Goal: Contribute content

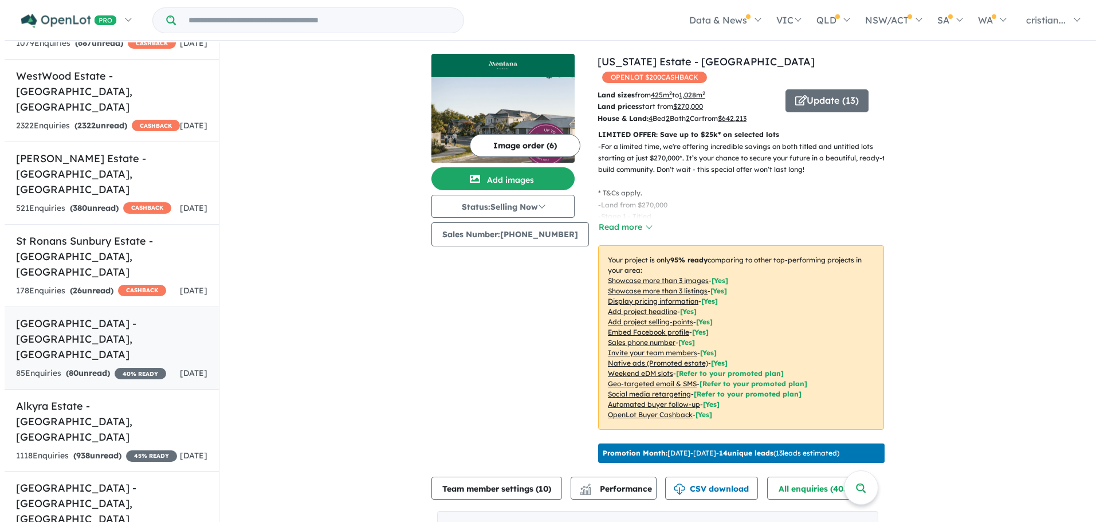
scroll to position [516, 0]
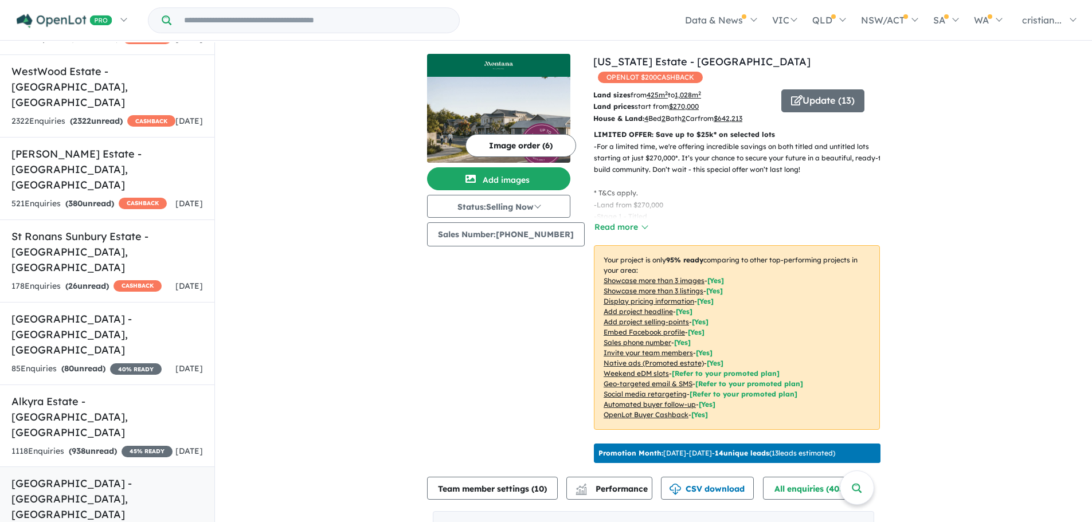
click at [99, 476] on h5 "[GEOGRAPHIC_DATA] - [GEOGRAPHIC_DATA] , [GEOGRAPHIC_DATA]" at bounding box center [106, 499] width 191 height 46
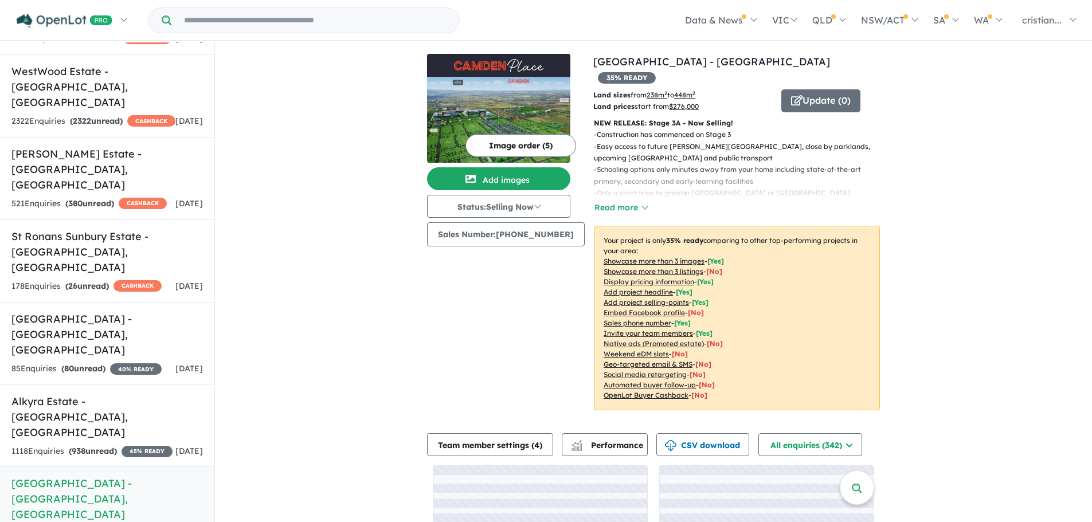
click at [486, 142] on button "Image order ( 5 )" at bounding box center [520, 145] width 111 height 23
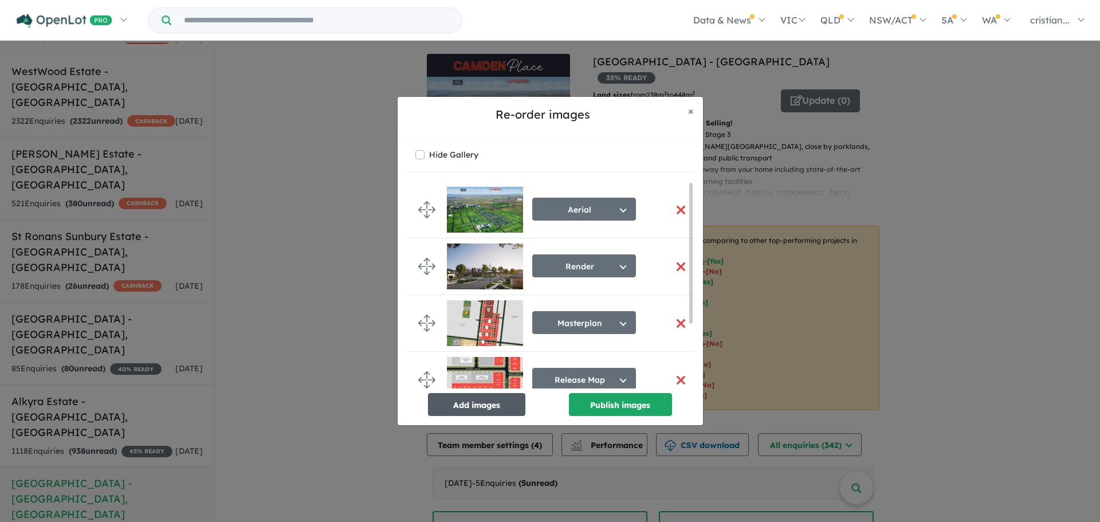
click at [499, 411] on button "Add images" at bounding box center [476, 404] width 97 height 23
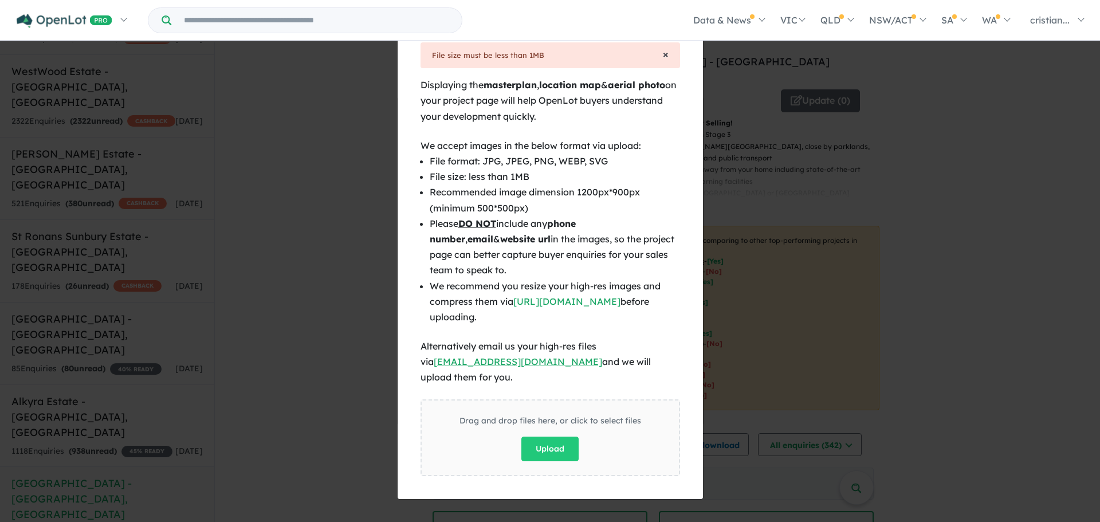
drag, startPoint x: 664, startPoint y: 61, endPoint x: 663, endPoint y: 68, distance: 6.3
click at [664, 61] on span "×" at bounding box center [666, 54] width 6 height 13
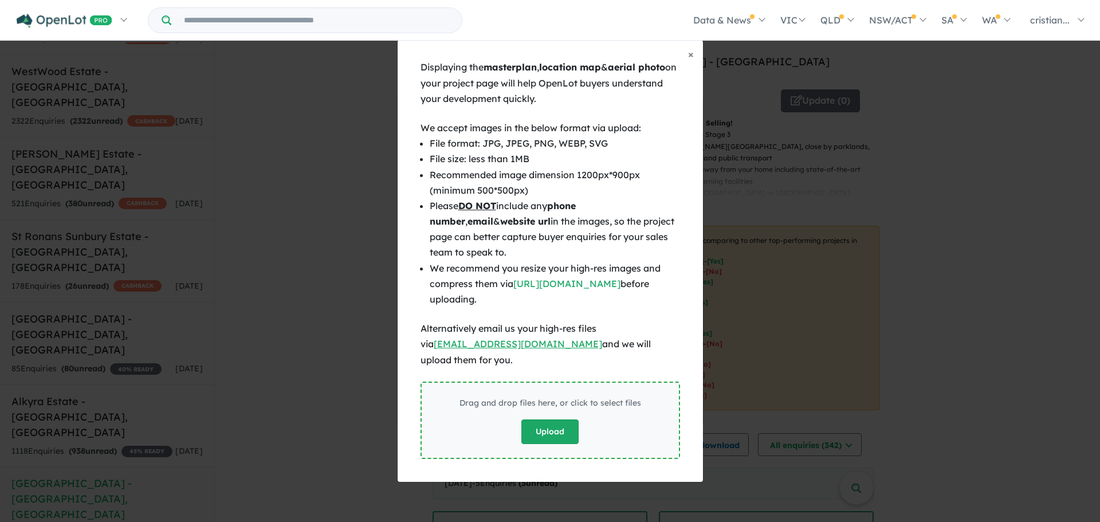
click at [567, 430] on button "Upload" at bounding box center [550, 431] width 57 height 25
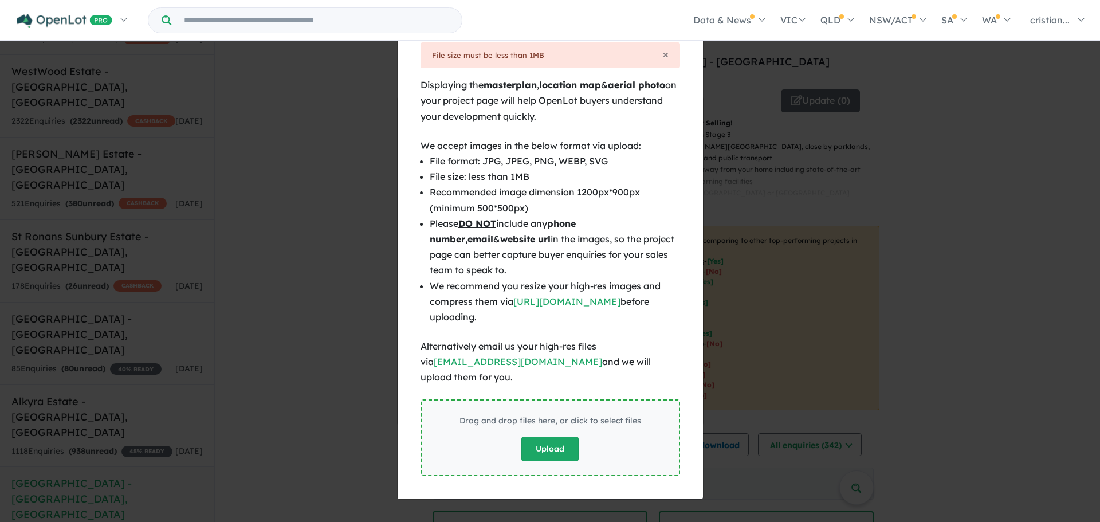
click at [547, 440] on button "Upload" at bounding box center [550, 449] width 57 height 25
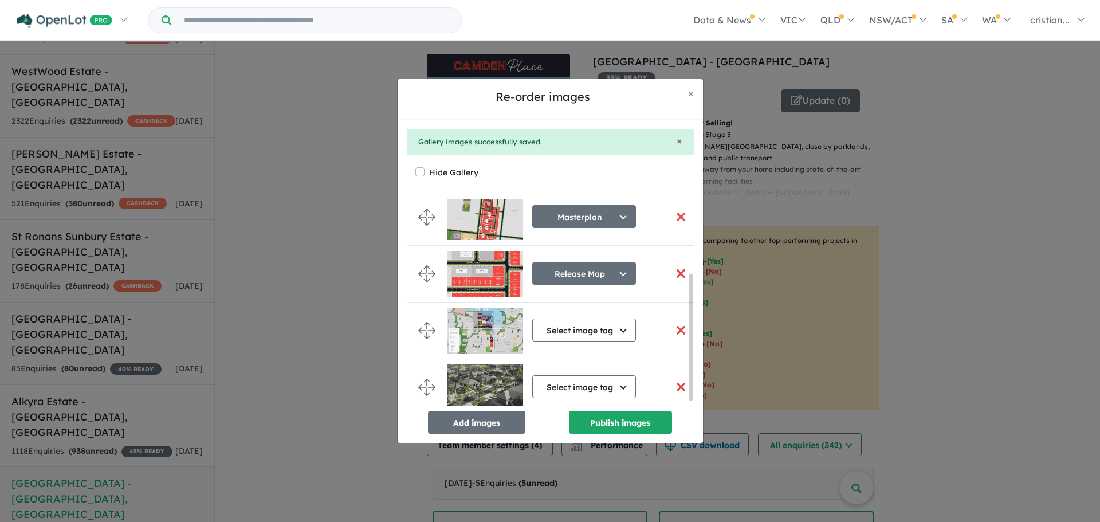
scroll to position [129, 0]
click at [594, 383] on button "Select image tag" at bounding box center [584, 385] width 104 height 23
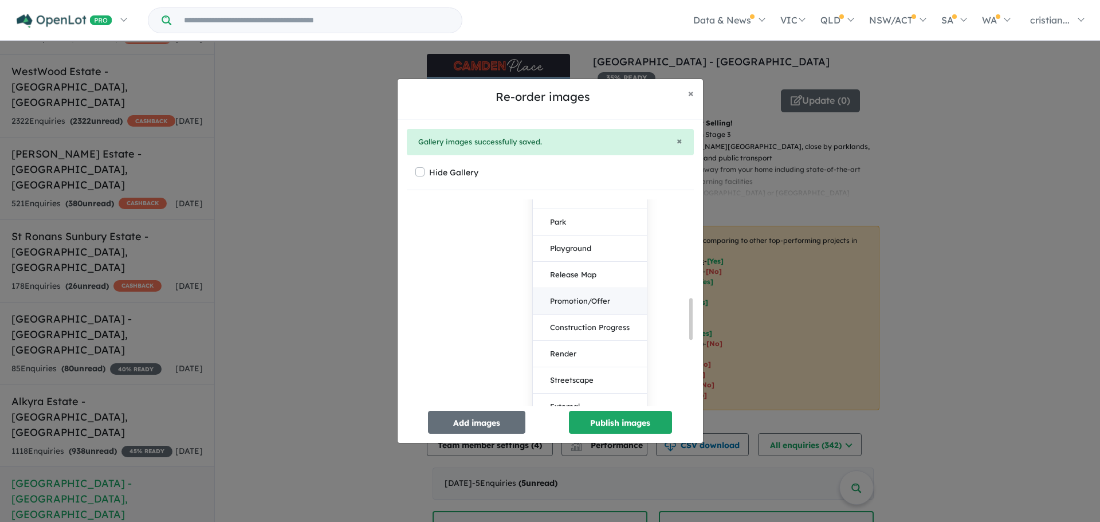
scroll to position [530, 0]
click at [585, 319] on button "Streetscape" at bounding box center [590, 323] width 114 height 26
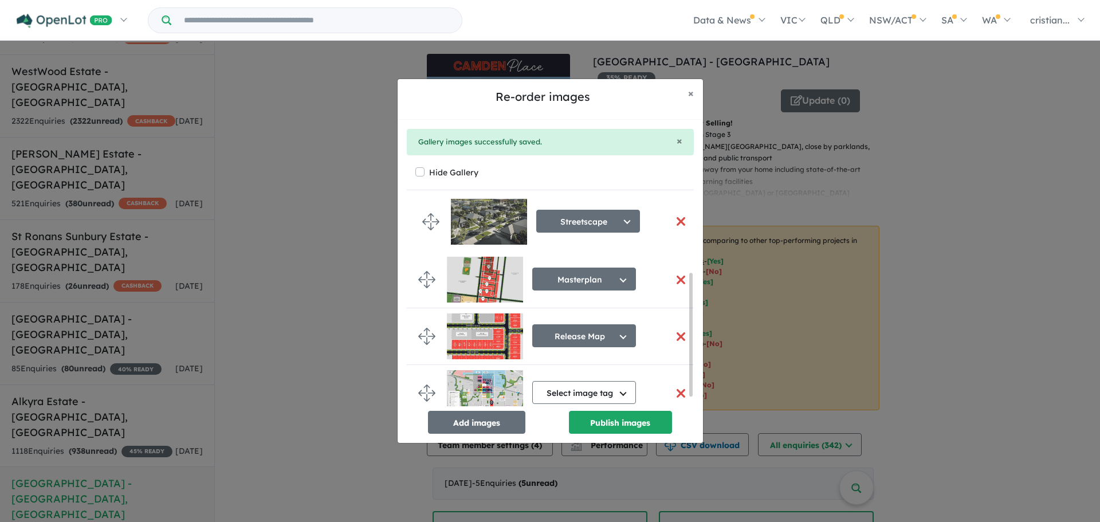
drag, startPoint x: 429, startPoint y: 386, endPoint x: 433, endPoint y: 225, distance: 161.1
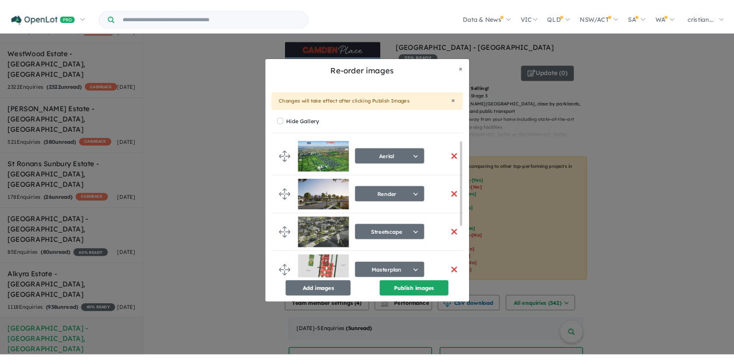
scroll to position [0, 0]
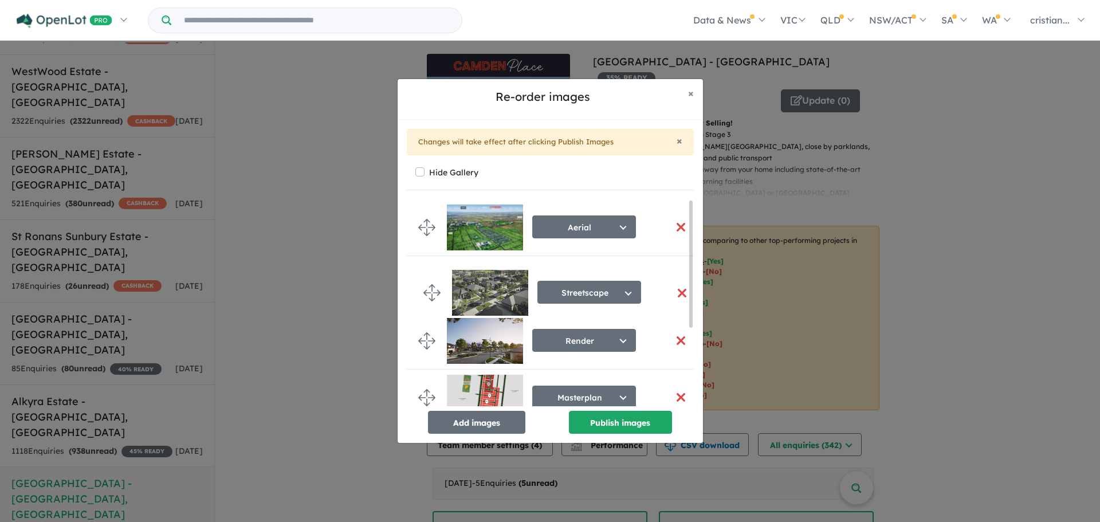
drag, startPoint x: 425, startPoint y: 344, endPoint x: 430, endPoint y: 296, distance: 48.4
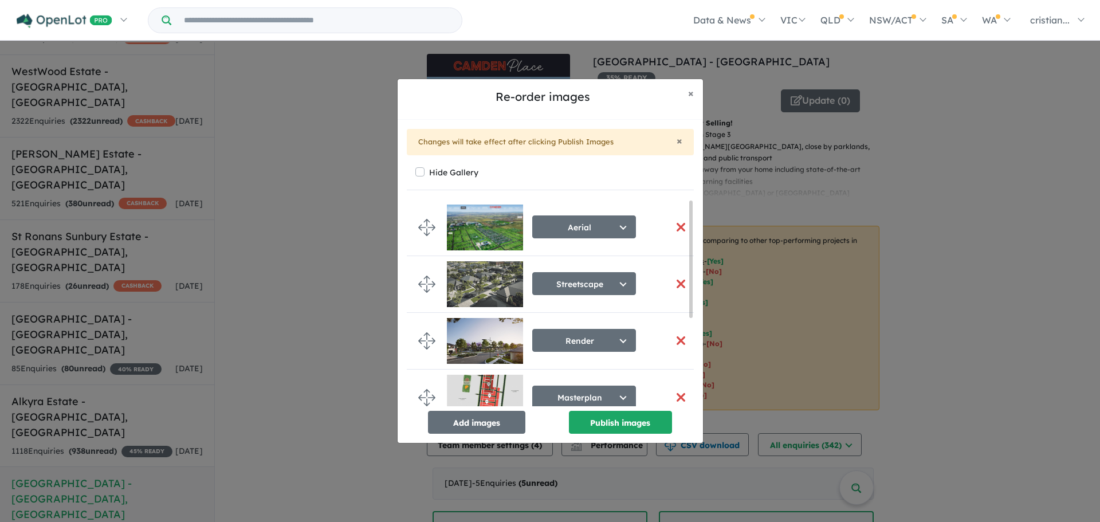
click at [679, 339] on button "button" at bounding box center [681, 340] width 24 height 25
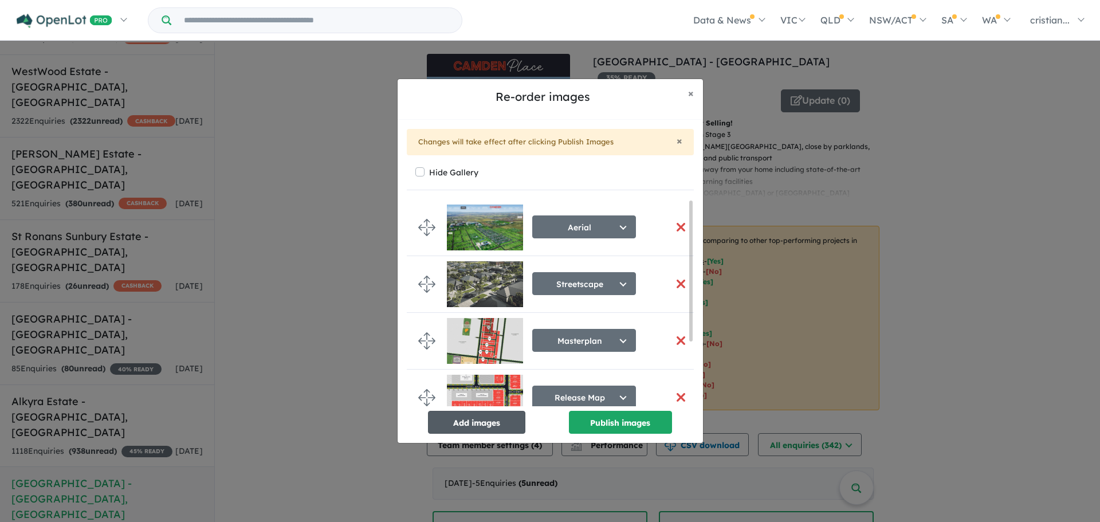
click at [501, 427] on button "Add images" at bounding box center [476, 422] width 97 height 23
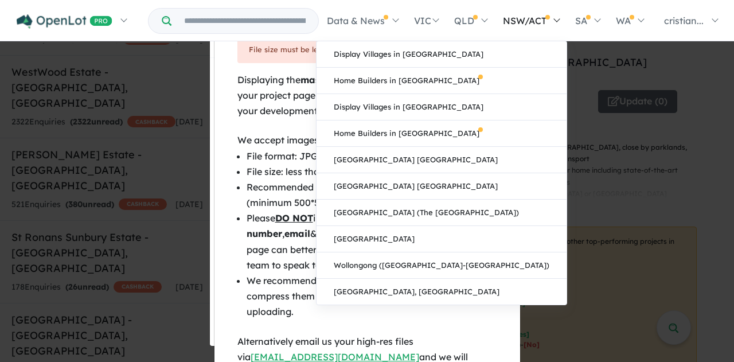
scroll to position [516, 0]
